Goal: Contribute content

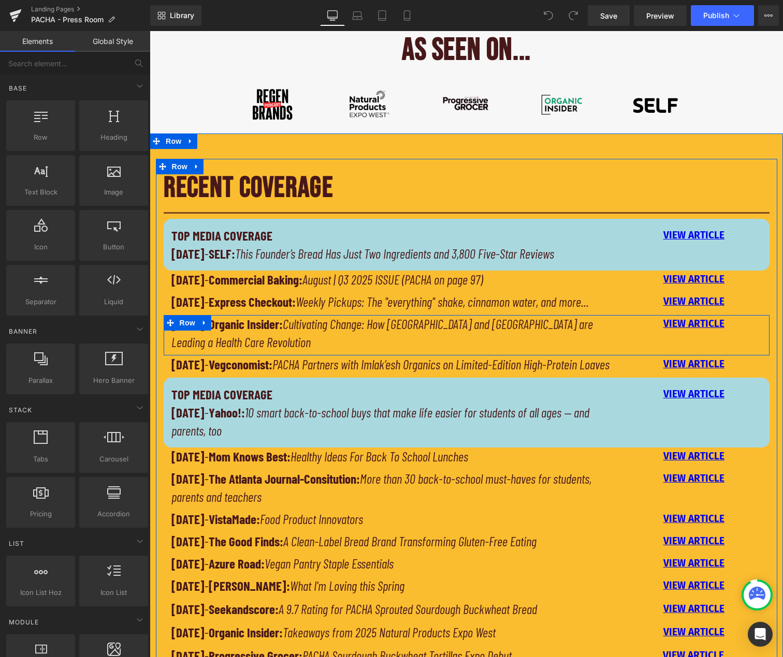
scroll to position [569, 0]
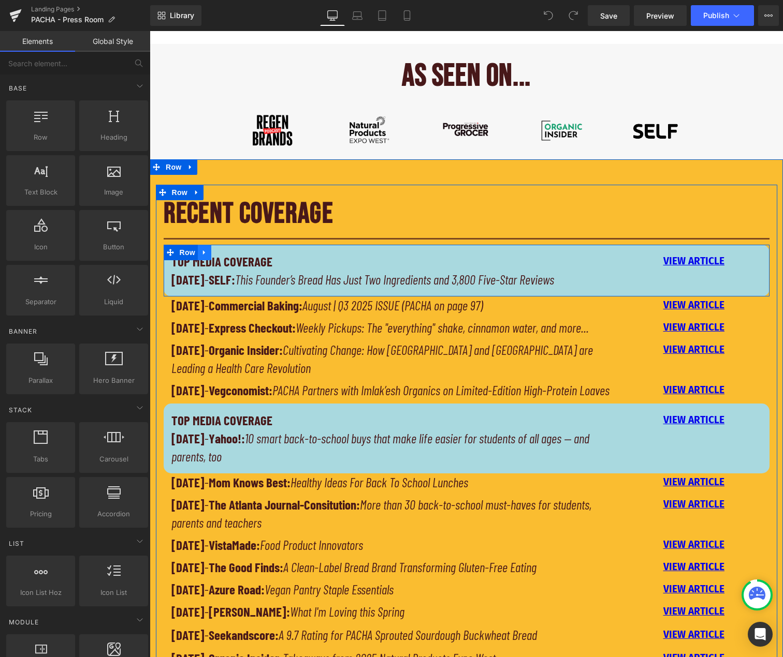
click at [202, 252] on icon at bounding box center [204, 253] width 7 height 8
click at [216, 252] on icon at bounding box center [217, 253] width 7 height 8
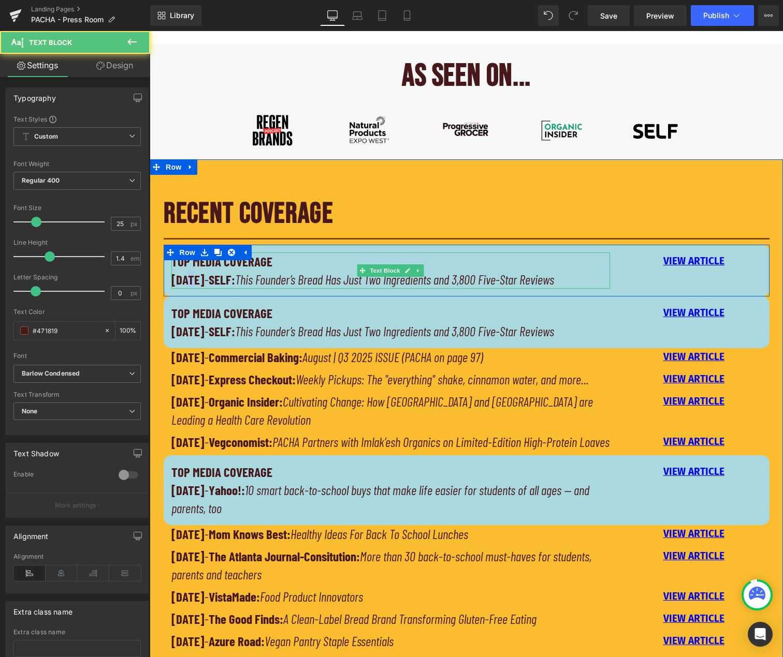
click at [186, 280] on strong "[DATE]" at bounding box center [187, 280] width 33 height 16
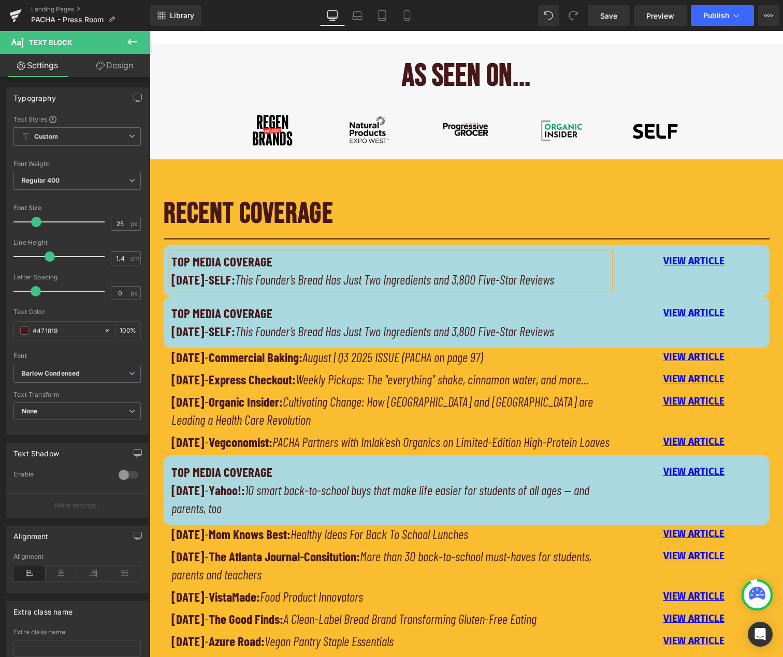
click at [199, 282] on strong "[DATE]" at bounding box center [187, 280] width 33 height 16
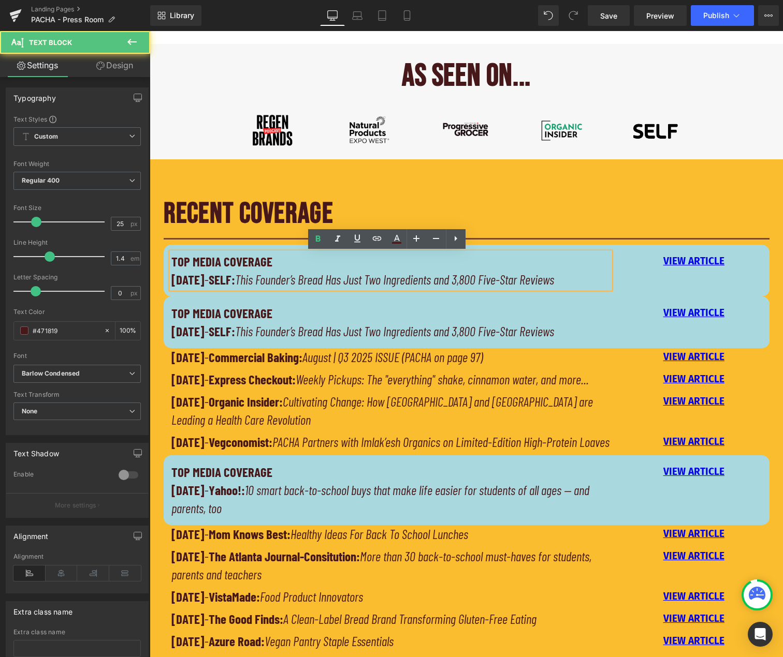
click at [190, 279] on strong "[DATE]" at bounding box center [187, 280] width 33 height 16
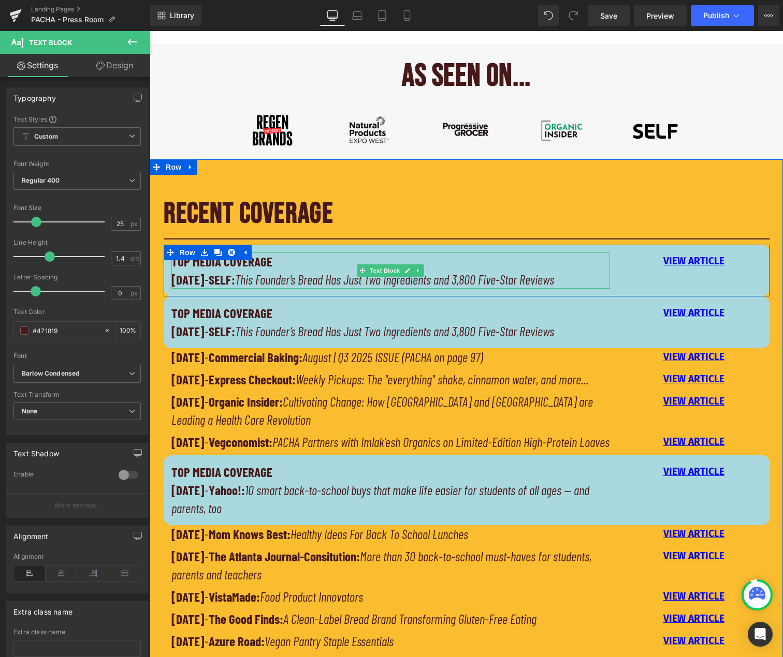
drag, startPoint x: 219, startPoint y: 279, endPoint x: 238, endPoint y: 279, distance: 19.2
click at [204, 279] on strong "[DATE]" at bounding box center [187, 280] width 33 height 16
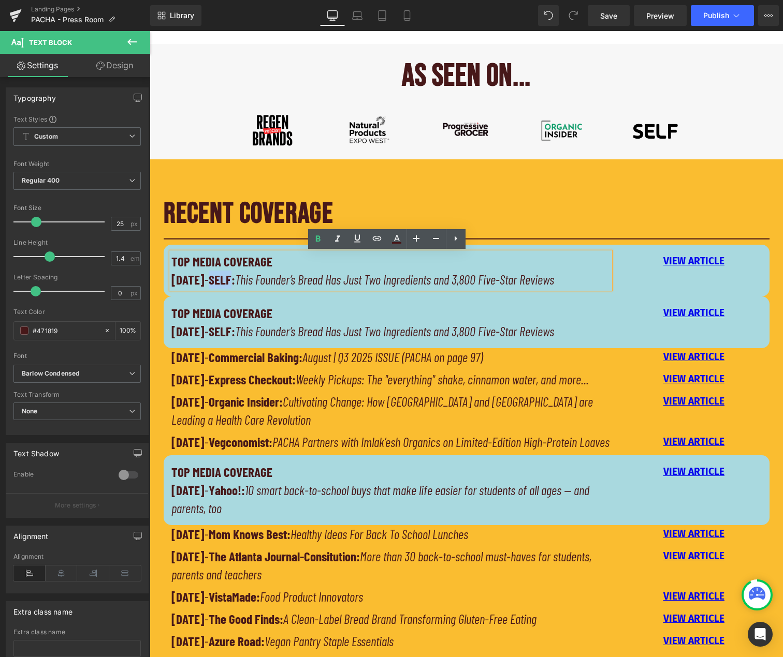
drag, startPoint x: 255, startPoint y: 280, endPoint x: 234, endPoint y: 280, distance: 20.2
click at [234, 280] on strong "SELF:" at bounding box center [222, 280] width 26 height 16
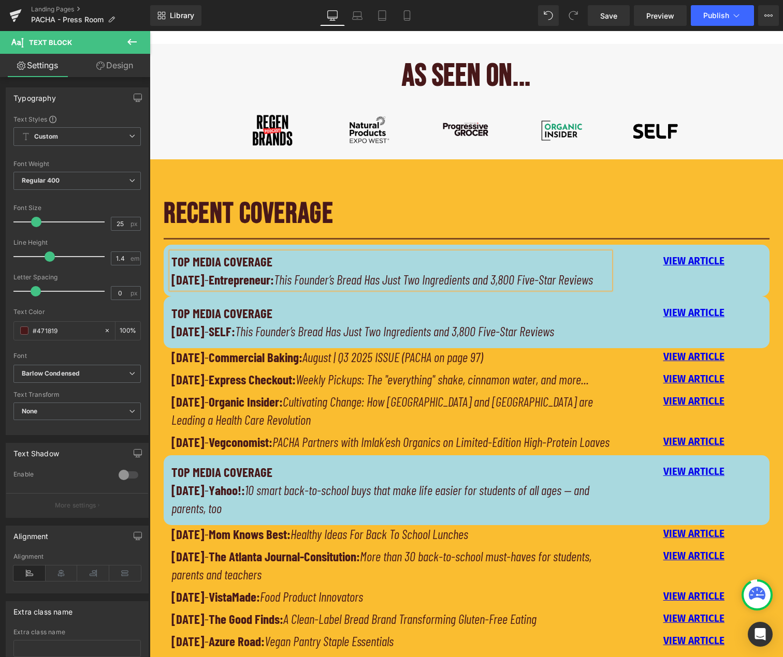
click at [363, 322] on p "TOP MEDIA COVERAGE" at bounding box center [390, 313] width 439 height 18
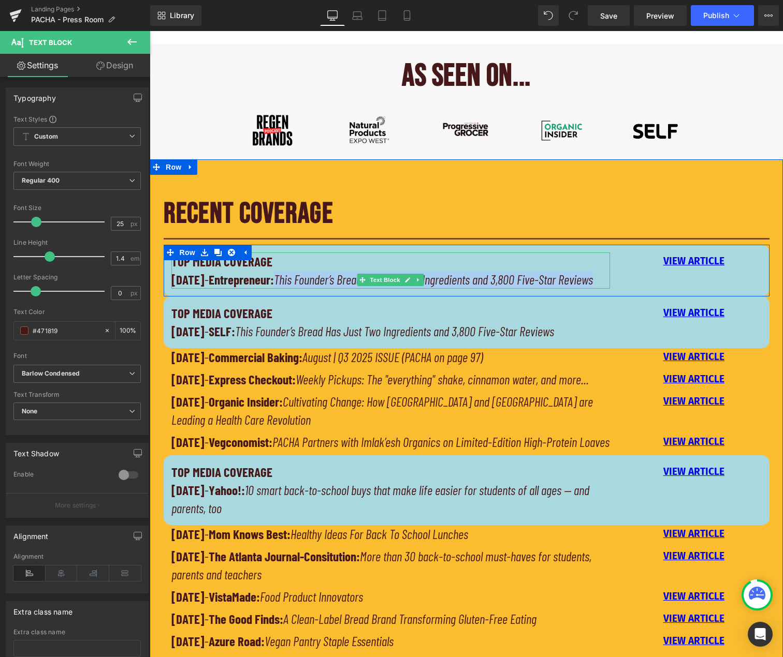
drag, startPoint x: 303, startPoint y: 279, endPoint x: 336, endPoint y: 299, distance: 38.3
click at [336, 289] on p "[DATE] - Entrepreneur: This Founder’s Bread Has Just Two Ingredients and 3,800 …" at bounding box center [390, 280] width 439 height 18
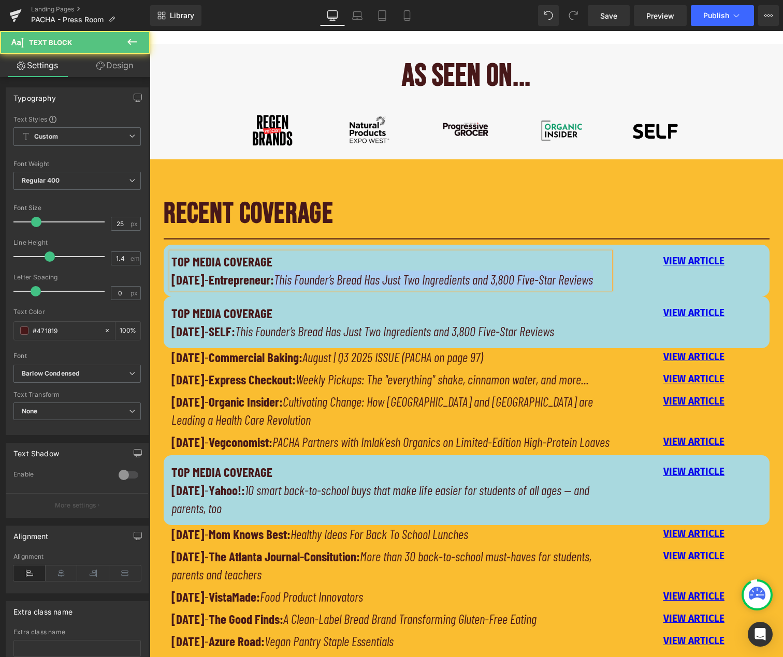
click at [338, 289] on p "[DATE] - Entrepreneur: This Founder’s Bread Has Just Two Ingredients and 3,800 …" at bounding box center [390, 280] width 439 height 18
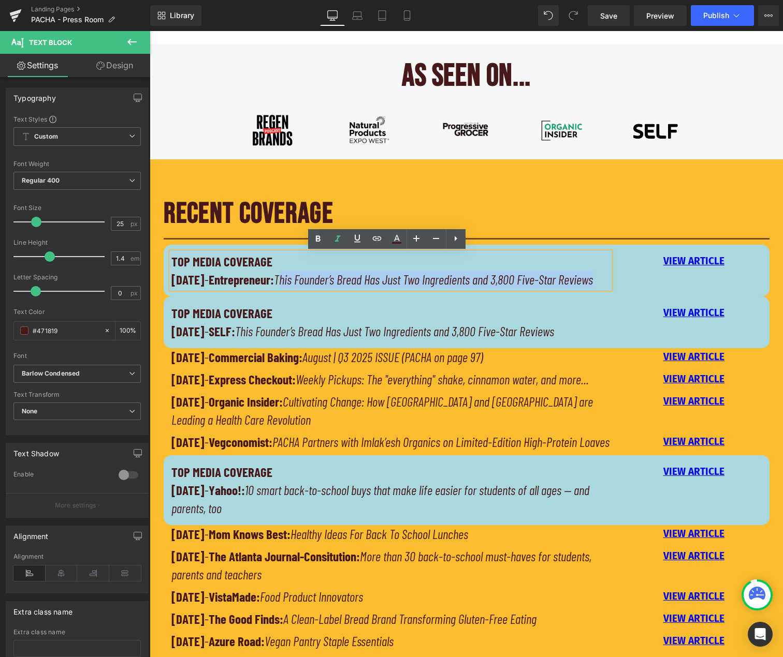
drag, startPoint x: 325, startPoint y: 299, endPoint x: 306, endPoint y: 281, distance: 26.0
click at [306, 281] on p "[DATE] - Entrepreneur: This Founder’s Bread Has Just Two Ingredients and 3,800 …" at bounding box center [390, 280] width 439 height 18
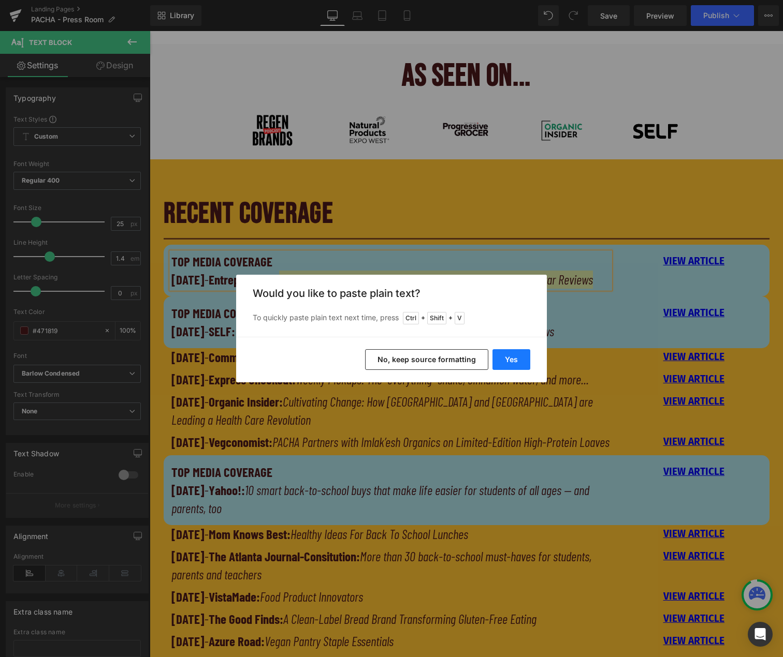
drag, startPoint x: 508, startPoint y: 358, endPoint x: 357, endPoint y: 327, distance: 154.3
click at [508, 358] on button "Yes" at bounding box center [511, 359] width 38 height 21
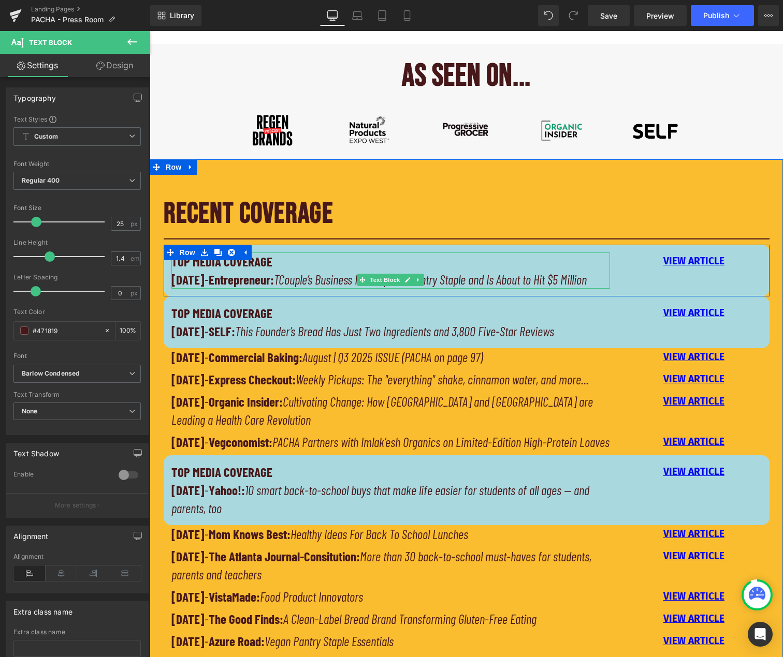
click at [305, 280] on icon "TCouple’s Business Revamped a Pantry Staple and Is About to Hit $5 Million" at bounding box center [430, 280] width 313 height 16
click at [718, 261] on icon at bounding box center [721, 261] width 6 height 6
click at [693, 261] on icon at bounding box center [693, 261] width 5 height 5
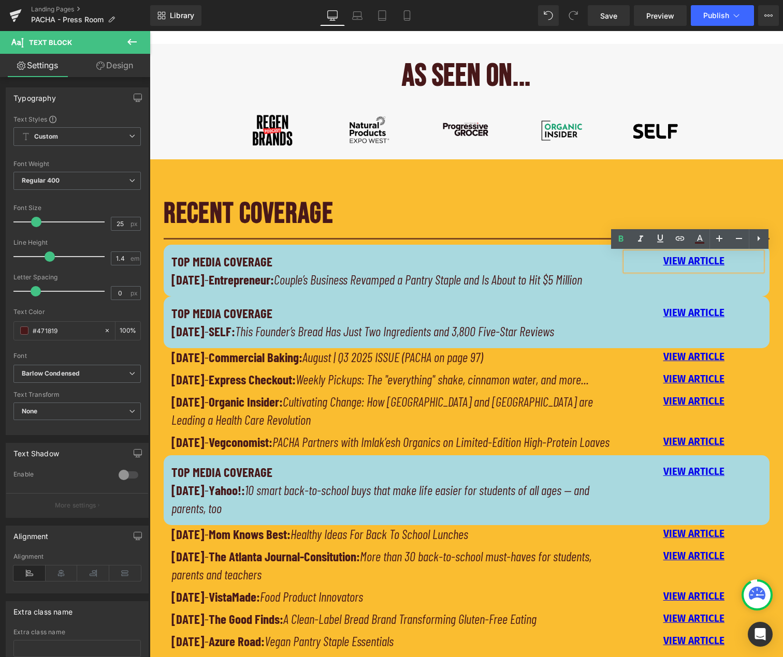
click at [720, 263] on p "VIEW ARTICLE" at bounding box center [694, 262] width 136 height 18
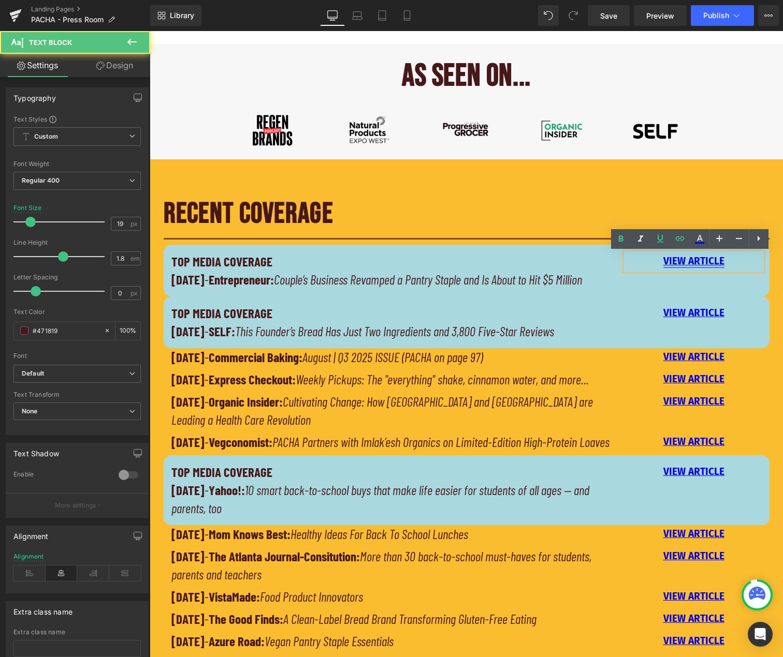
click at [713, 263] on link "VIEW ARTICLE" at bounding box center [693, 261] width 61 height 12
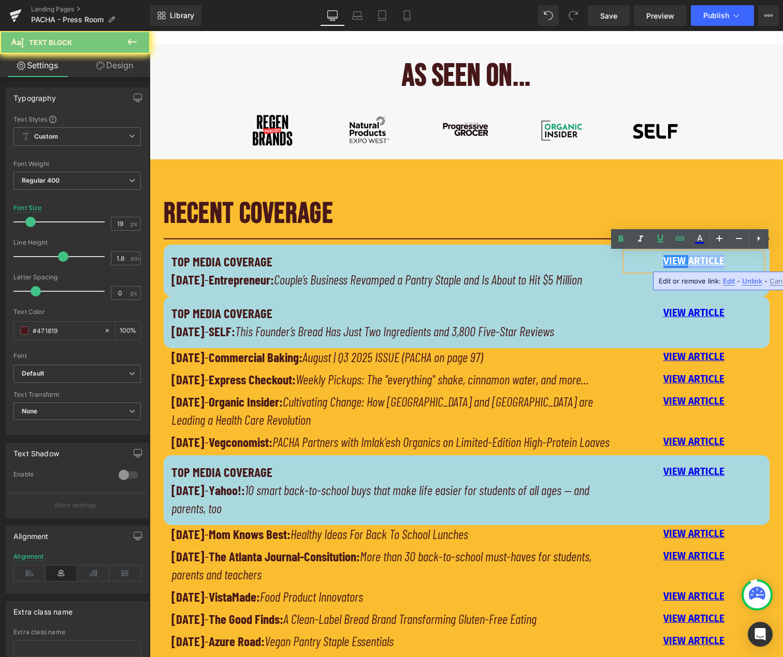
click at [713, 263] on link "VIEW ARTICLE" at bounding box center [693, 261] width 61 height 12
click at [686, 263] on link "VIEW ARTICLE" at bounding box center [693, 261] width 61 height 12
drag, startPoint x: 721, startPoint y: 262, endPoint x: 652, endPoint y: 261, distance: 69.4
click at [652, 261] on p "VIEW ARTICLE" at bounding box center [694, 262] width 136 height 18
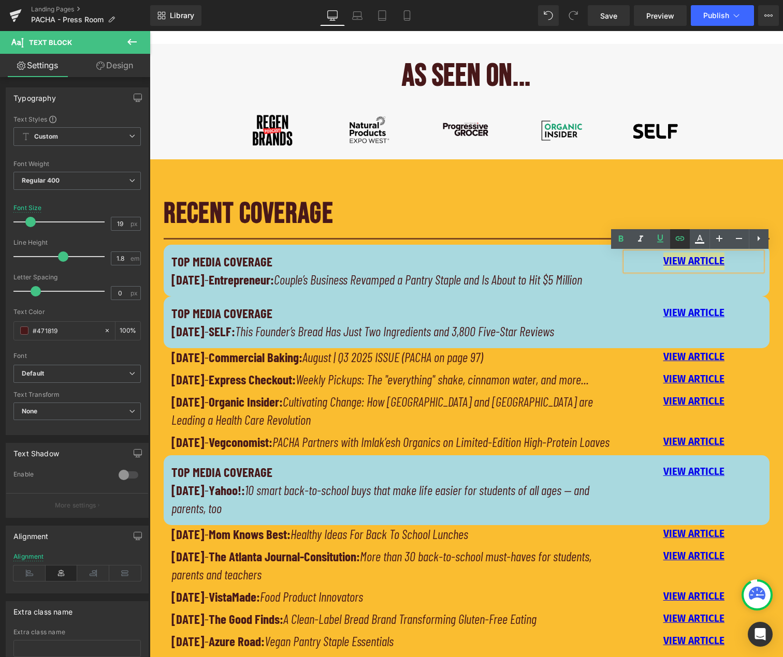
click at [681, 238] on icon at bounding box center [679, 238] width 12 height 12
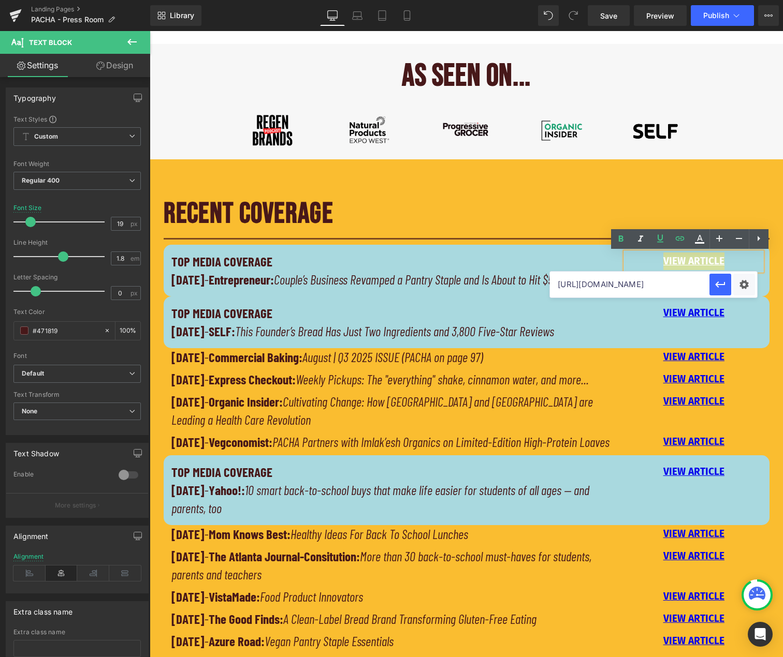
click at [698, 286] on input "[URL][DOMAIN_NAME]" at bounding box center [629, 285] width 159 height 26
paste input "[URL][DOMAIN_NAME]"
type input "[URL][DOMAIN_NAME]"
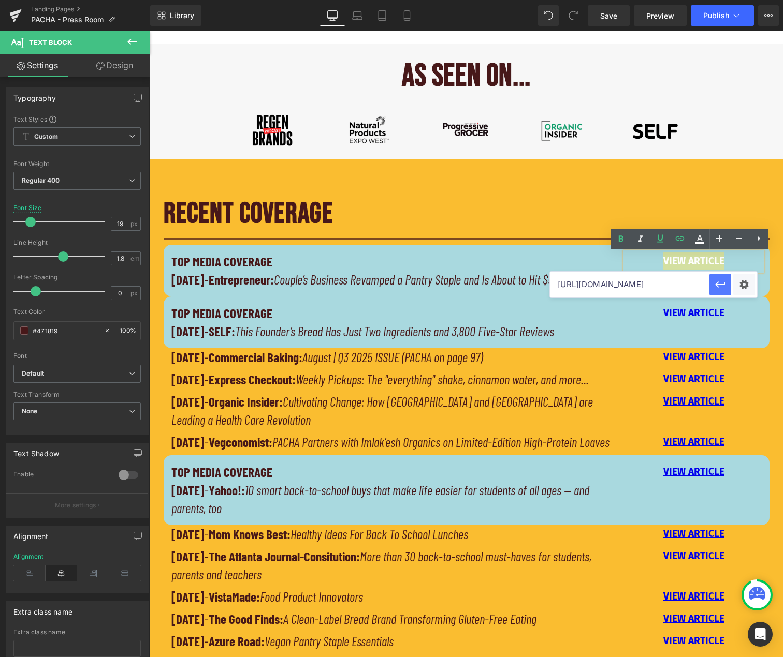
click at [720, 284] on icon "button" at bounding box center [720, 285] width 10 height 6
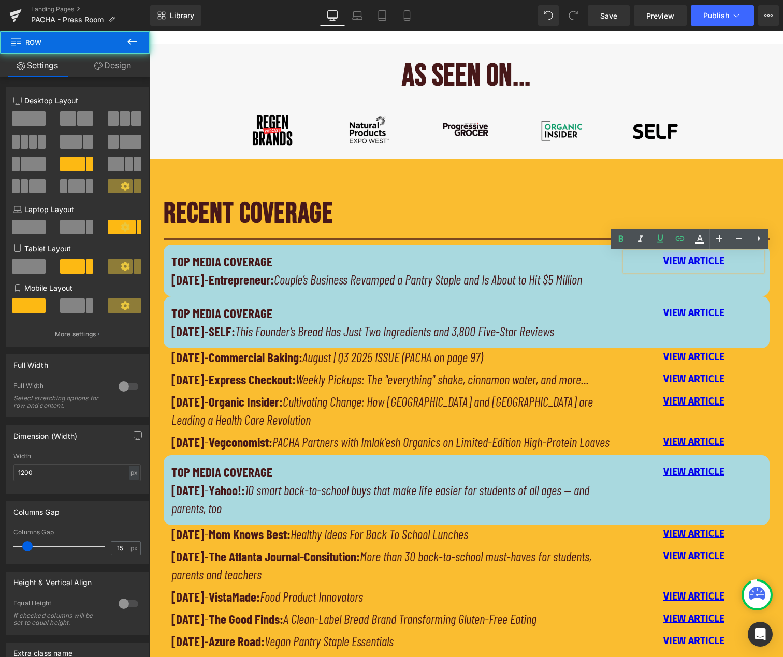
click at [639, 279] on div "TOP MEDIA COVERAGE [DATE] - Entrepreneur: Couple’s Business Revamped a Pantry S…" at bounding box center [467, 271] width 606 height 52
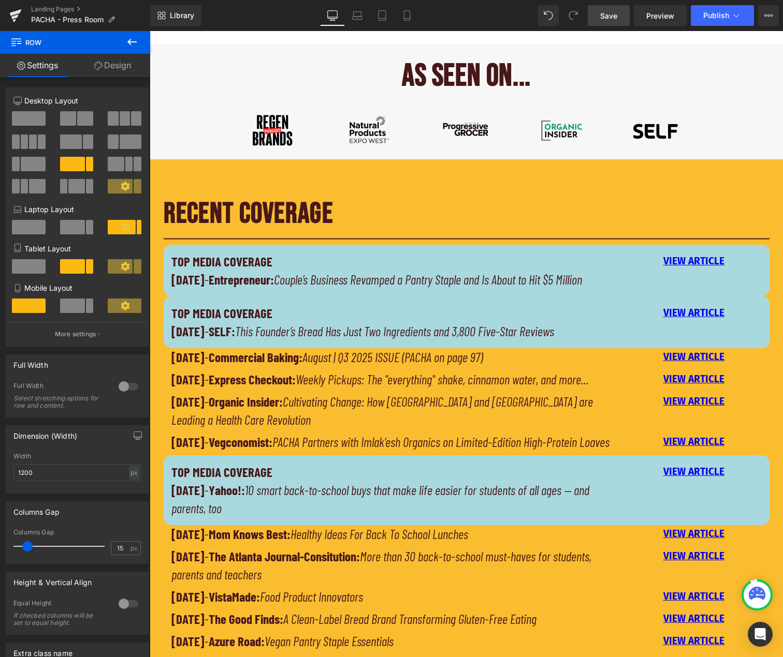
click at [604, 17] on span "Save" at bounding box center [608, 15] width 17 height 11
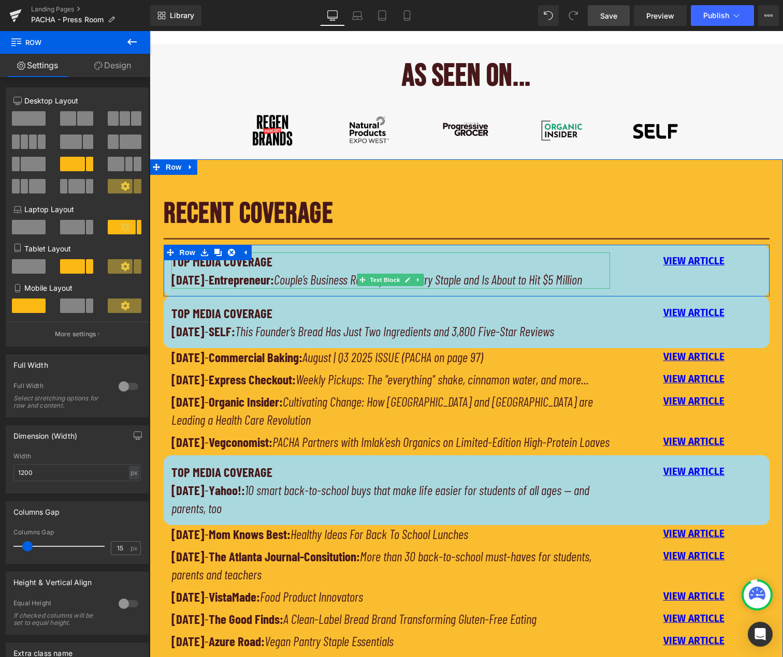
click at [253, 289] on p "[DATE] - Entrepreneur: Couple’s Business Revamped a Pantry Staple and Is About …" at bounding box center [390, 280] width 439 height 18
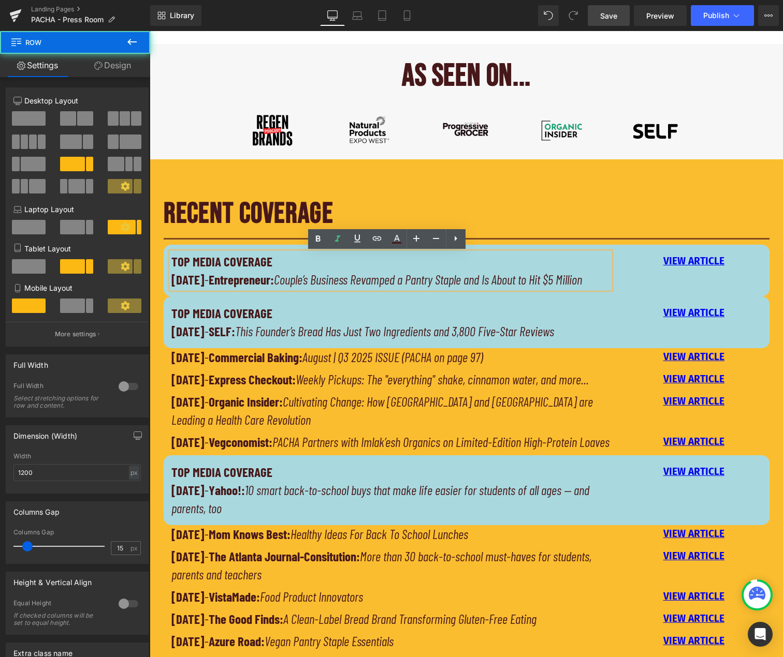
click at [627, 280] on div "TOP MEDIA COVERAGE [DATE] - Entrepreneur: Couple’s Business Revamped a Pantry S…" at bounding box center [467, 271] width 606 height 52
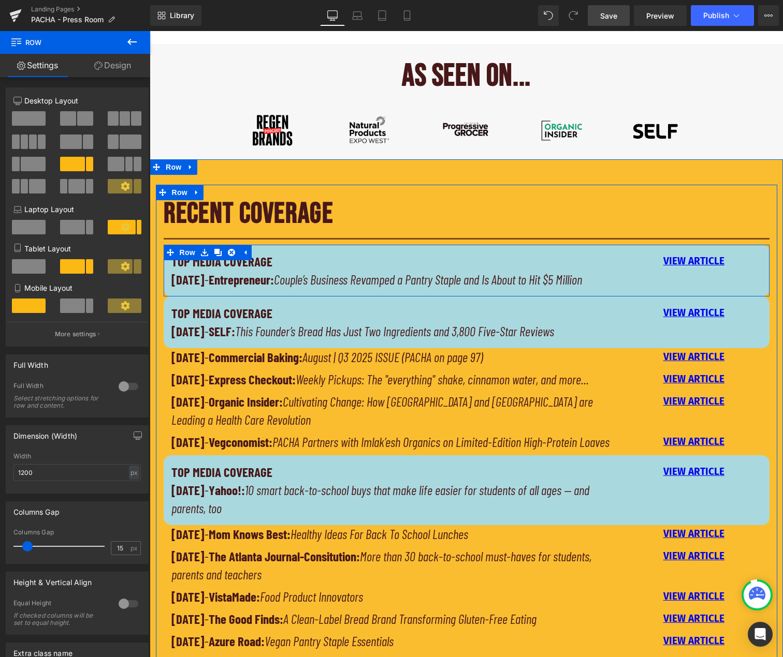
click at [150, 31] on div at bounding box center [150, 31] width 0 height 0
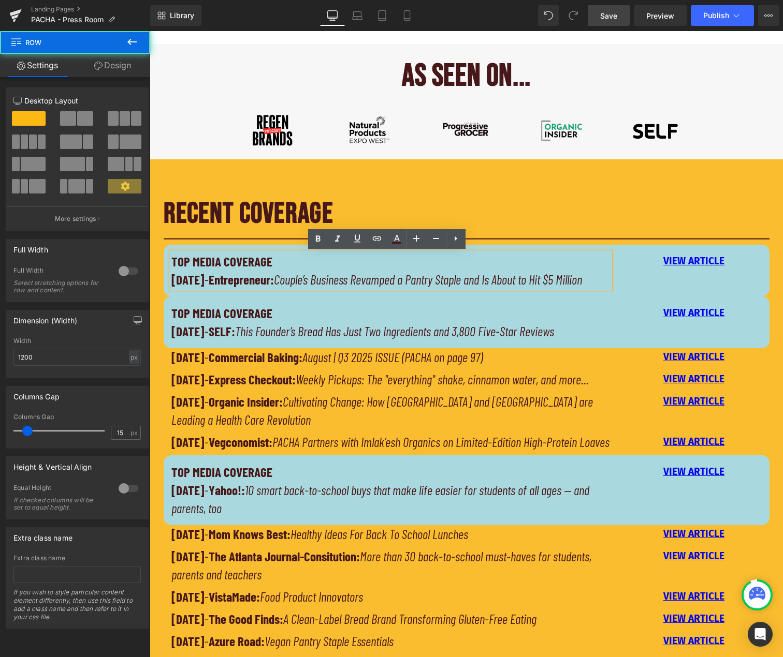
click at [373, 186] on div "RECENT COVERAGE Heading Separator TOP MEDIA COVERAGE [DATE] - Entrepreneur: Cou…" at bounding box center [466, 551] width 621 height 732
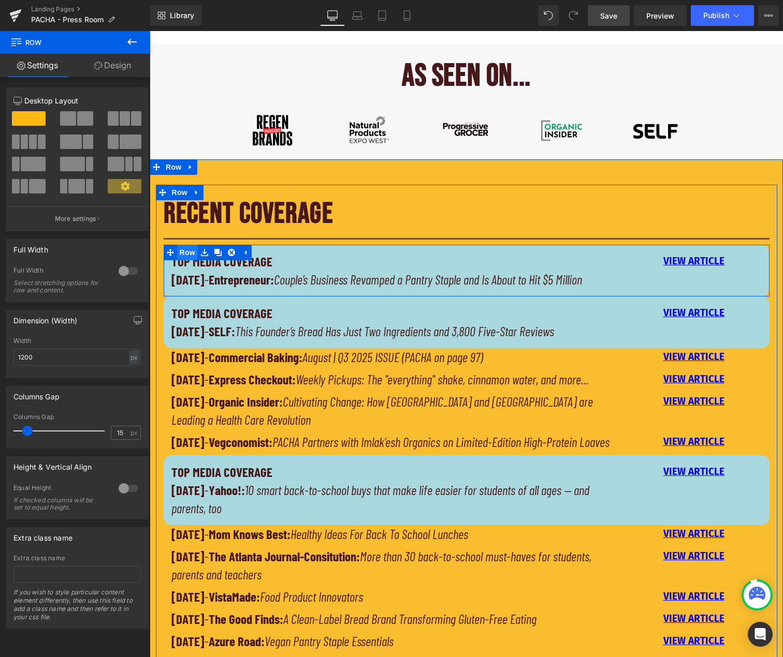
click at [177, 253] on span "Row" at bounding box center [187, 253] width 21 height 16
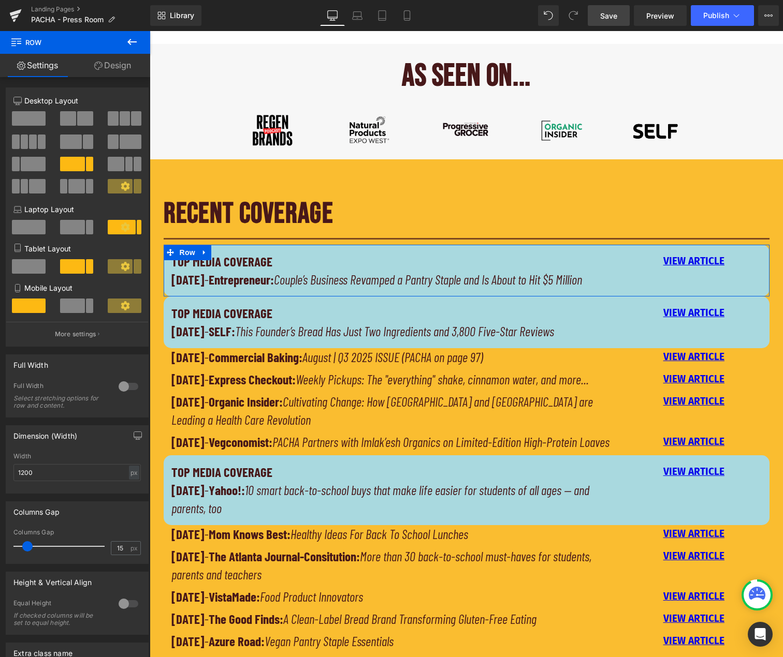
click at [112, 62] on link "Design" at bounding box center [112, 65] width 75 height 23
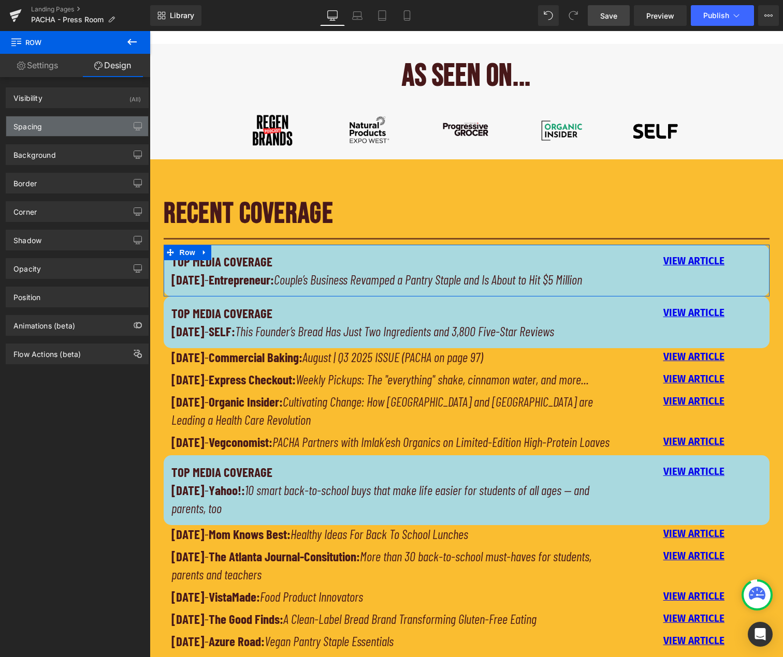
click at [99, 135] on div "Spacing" at bounding box center [77, 126] width 142 height 20
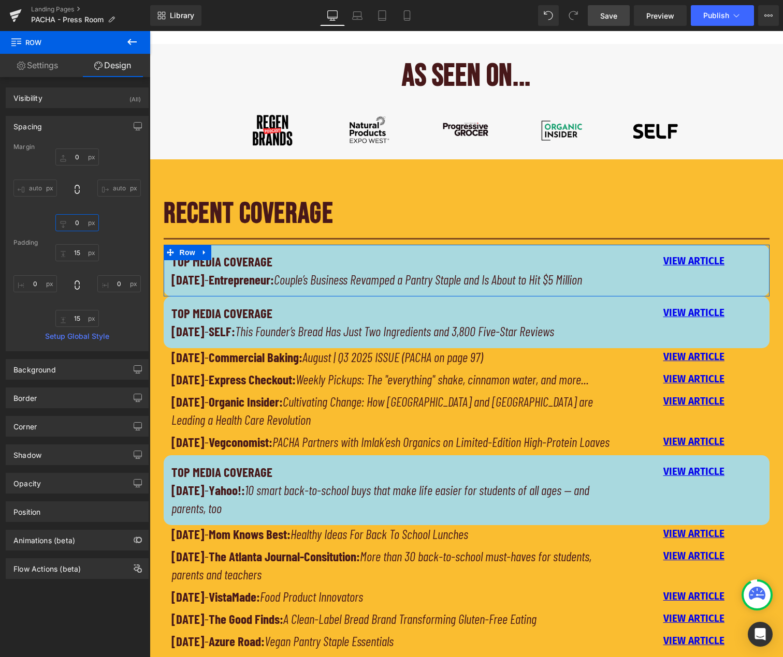
click at [77, 227] on input "0" at bounding box center [76, 222] width 43 height 17
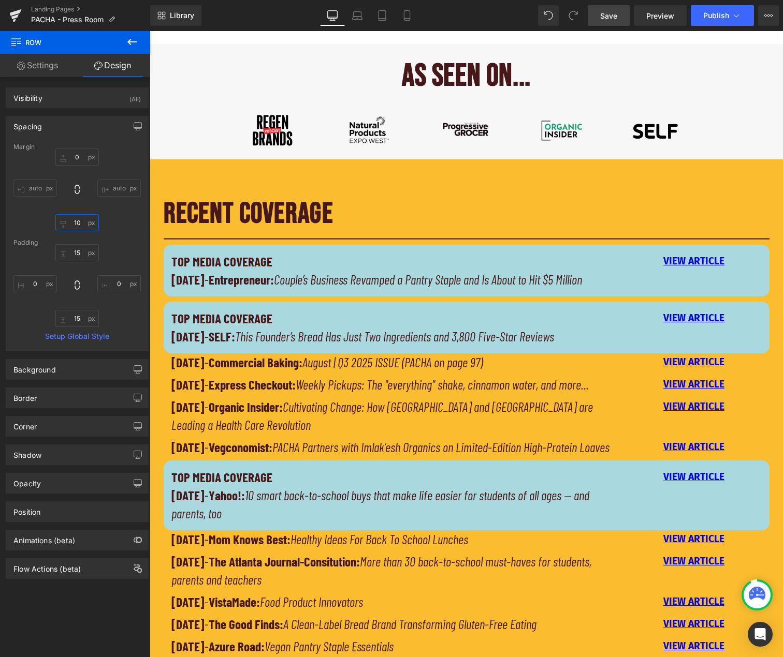
type input "10"
click at [617, 16] on span "Save" at bounding box center [608, 15] width 17 height 11
click at [717, 17] on span "Publish" at bounding box center [716, 15] width 26 height 8
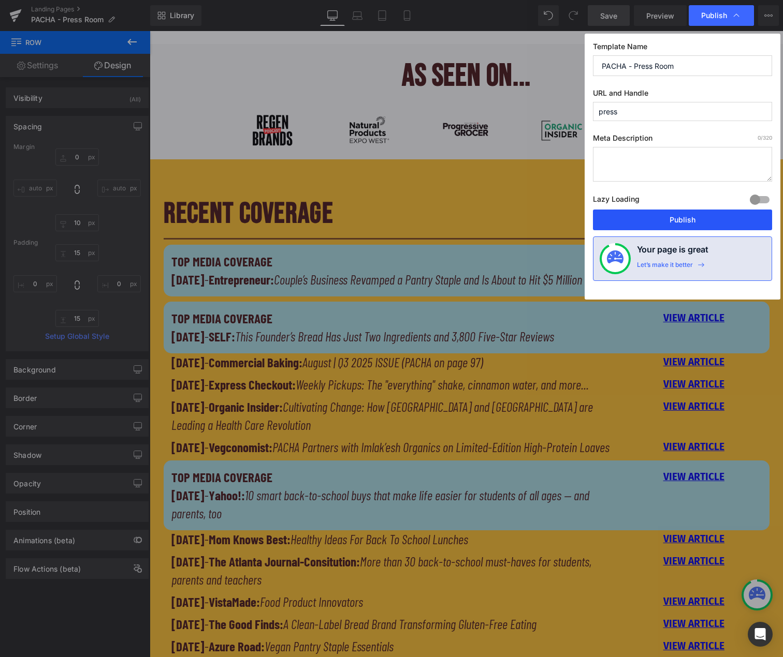
click at [684, 219] on button "Publish" at bounding box center [682, 220] width 179 height 21
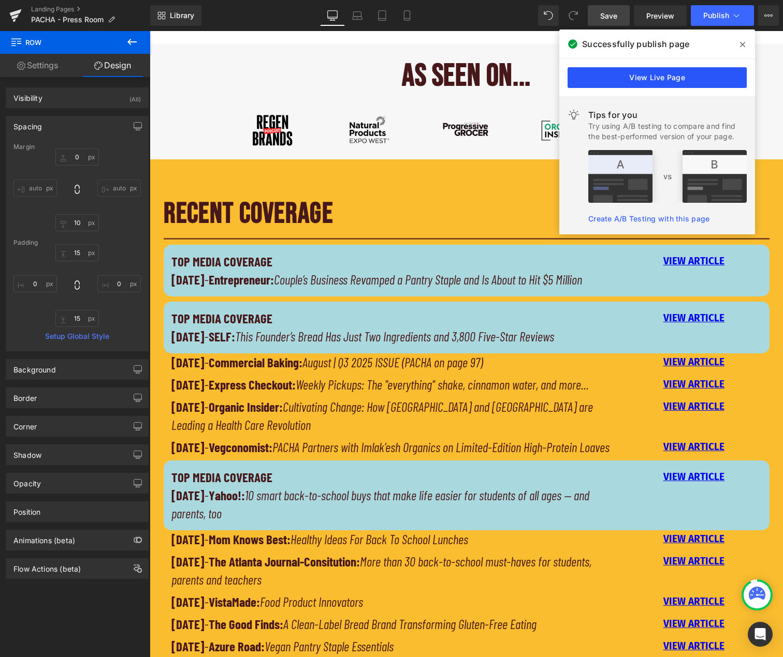
click at [665, 76] on link "View Live Page" at bounding box center [656, 77] width 179 height 21
